Goal: Communication & Community: Answer question/provide support

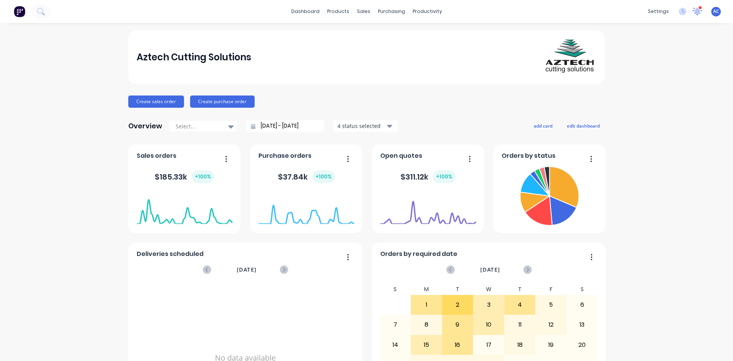
click at [651, 12] on icon at bounding box center [696, 10] width 7 height 7
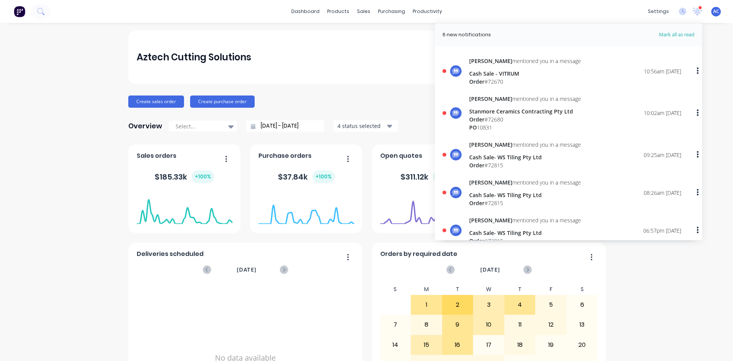
click at [488, 58] on div "[PERSON_NAME] mentioned you in a message" at bounding box center [525, 61] width 112 height 8
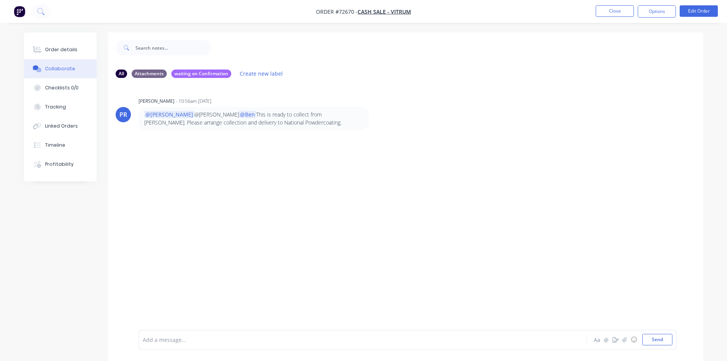
click at [183, 343] on div at bounding box center [341, 339] width 397 height 8
click at [650, 338] on button "Send" at bounding box center [657, 339] width 30 height 11
click at [617, 13] on button "Close" at bounding box center [615, 10] width 38 height 11
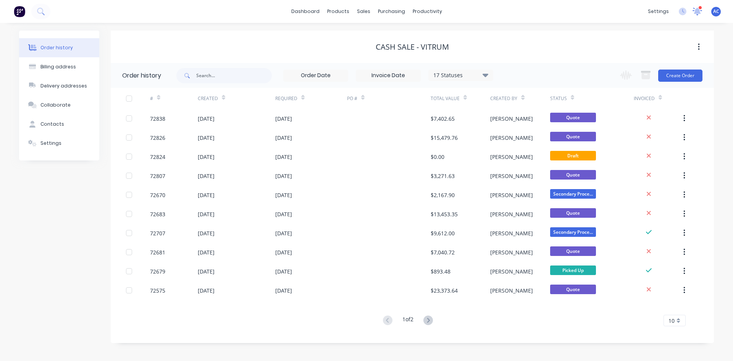
click at [651, 14] on icon at bounding box center [696, 10] width 7 height 7
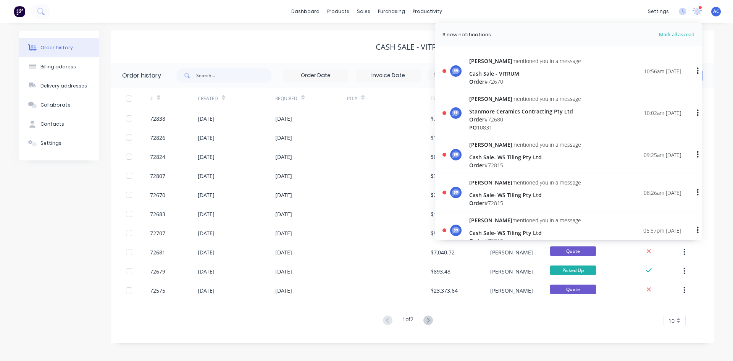
click at [509, 108] on div "Stanmore Ceramics Contracting Pty Ltd" at bounding box center [525, 111] width 112 height 8
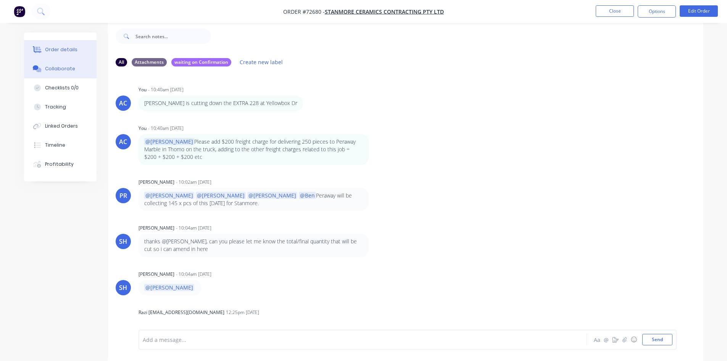
click at [68, 48] on div "Order details" at bounding box center [61, 49] width 32 height 7
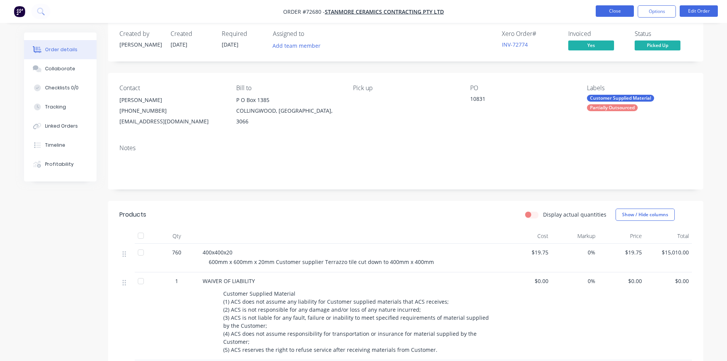
click at [611, 6] on button "Close" at bounding box center [615, 10] width 38 height 11
